Goal: Check status: Check status

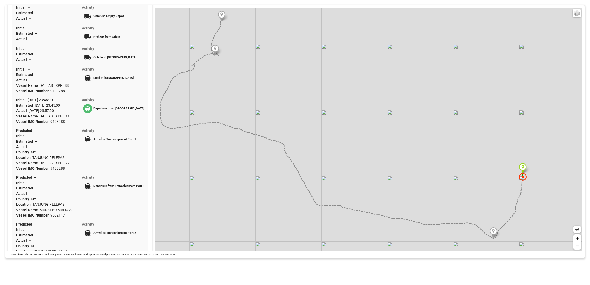
scroll to position [77, 0]
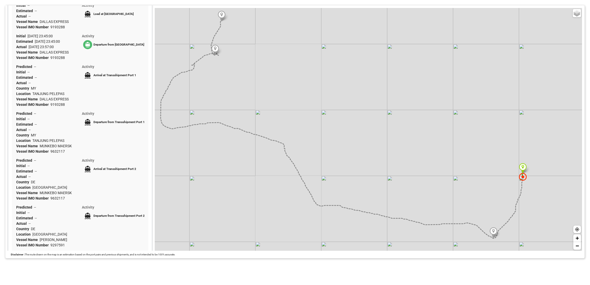
scroll to position [231, 0]
